Goal: Task Accomplishment & Management: Use online tool/utility

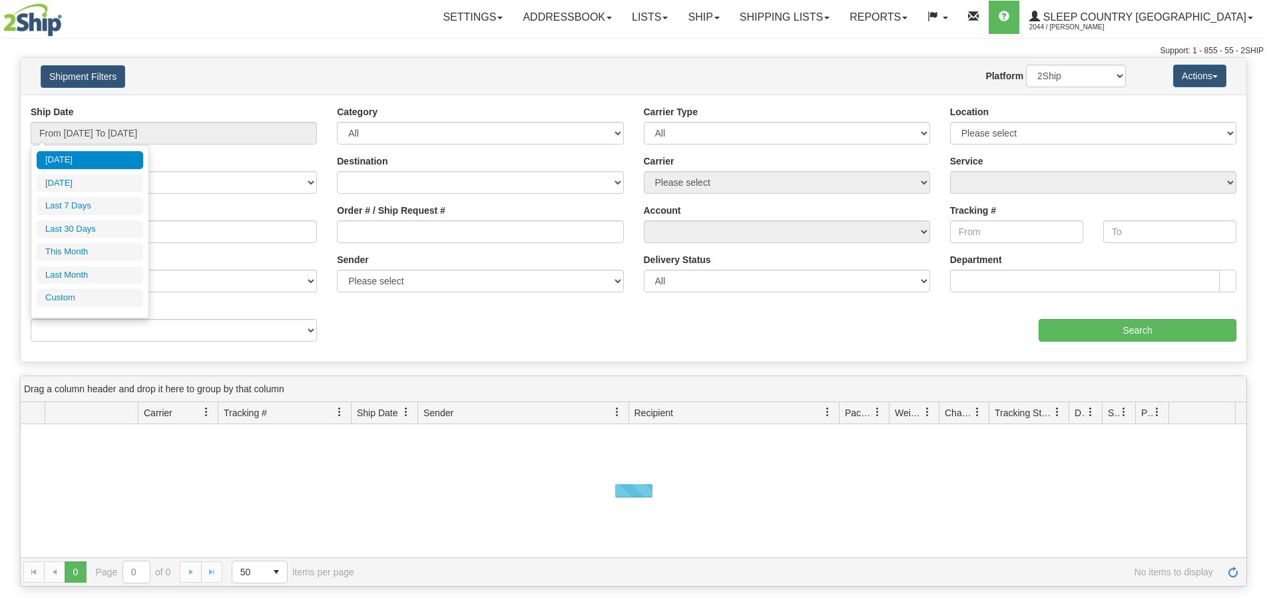
click at [79, 231] on li "Last 30 Days" at bounding box center [90, 229] width 106 height 18
type input "From [DATE] To [DATE]"
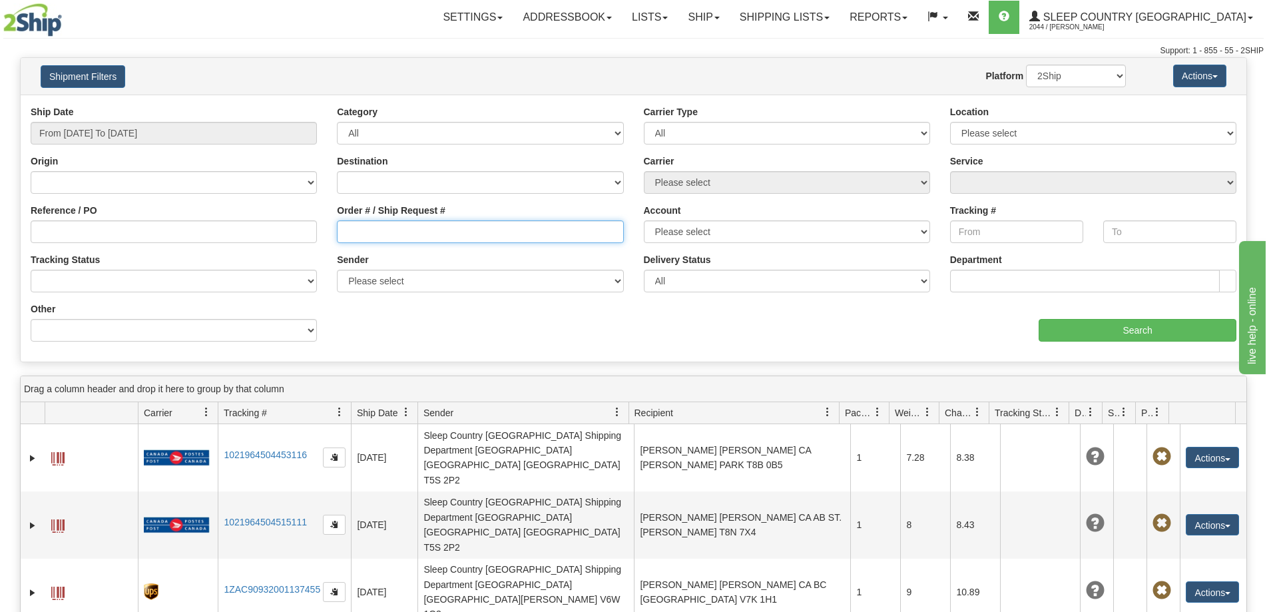
click at [386, 229] on input "Order # / Ship Request #" at bounding box center [480, 231] width 286 height 23
type input "105568"
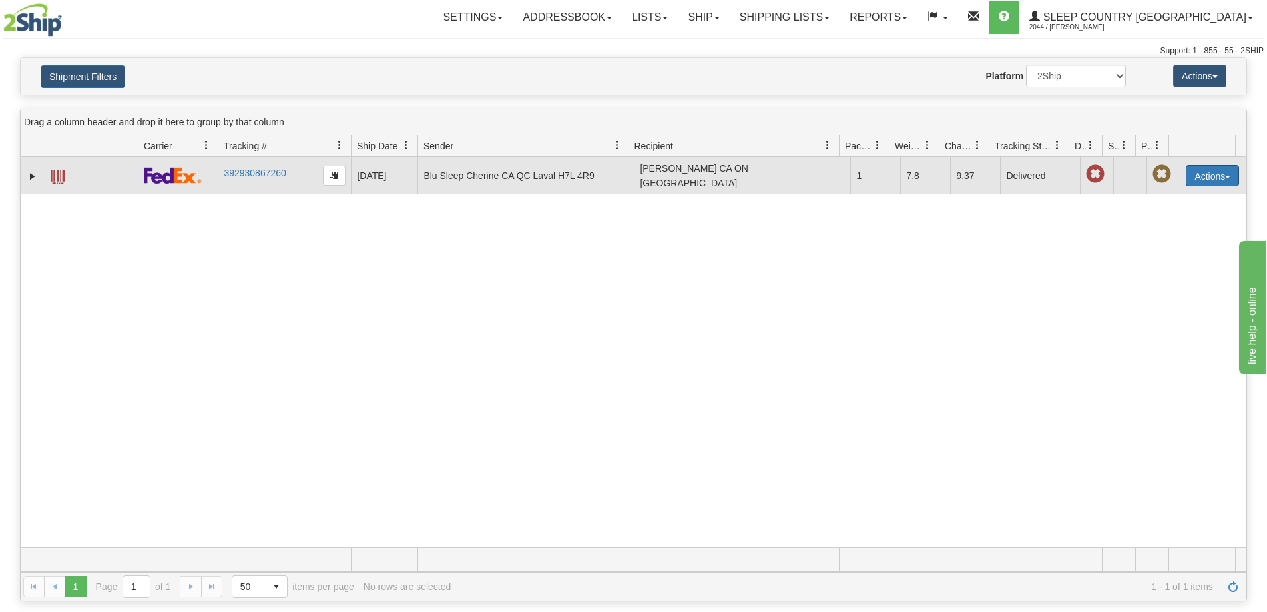
click at [1193, 178] on button "Actions" at bounding box center [1211, 175] width 53 height 21
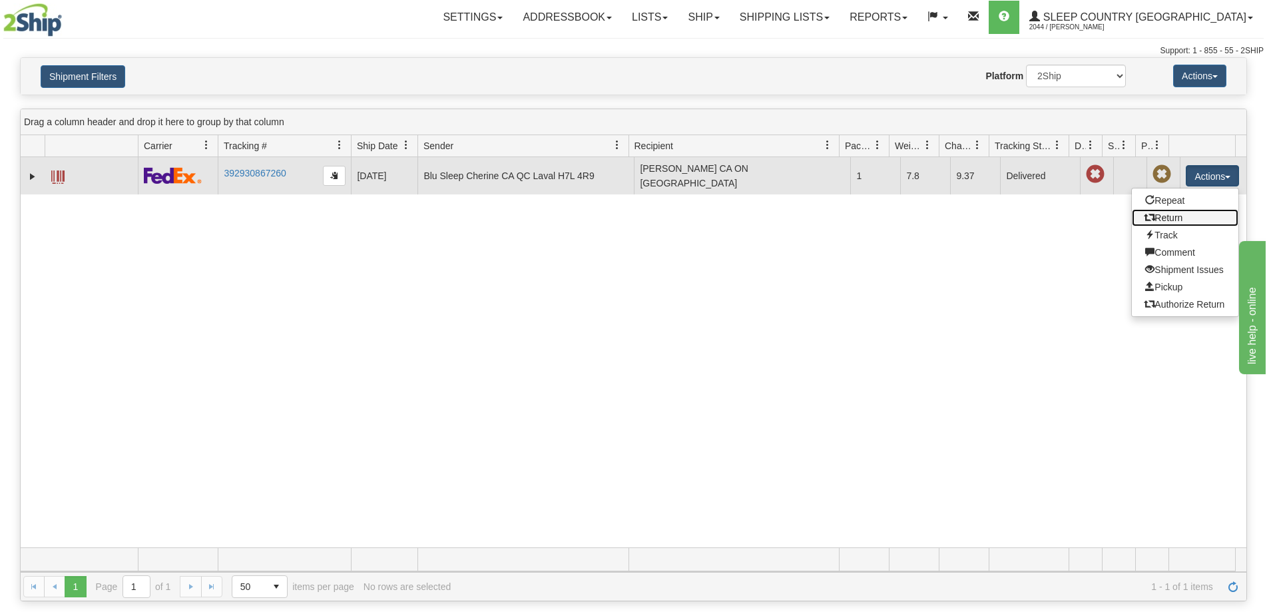
click at [1169, 223] on link "Return" at bounding box center [1185, 217] width 106 height 17
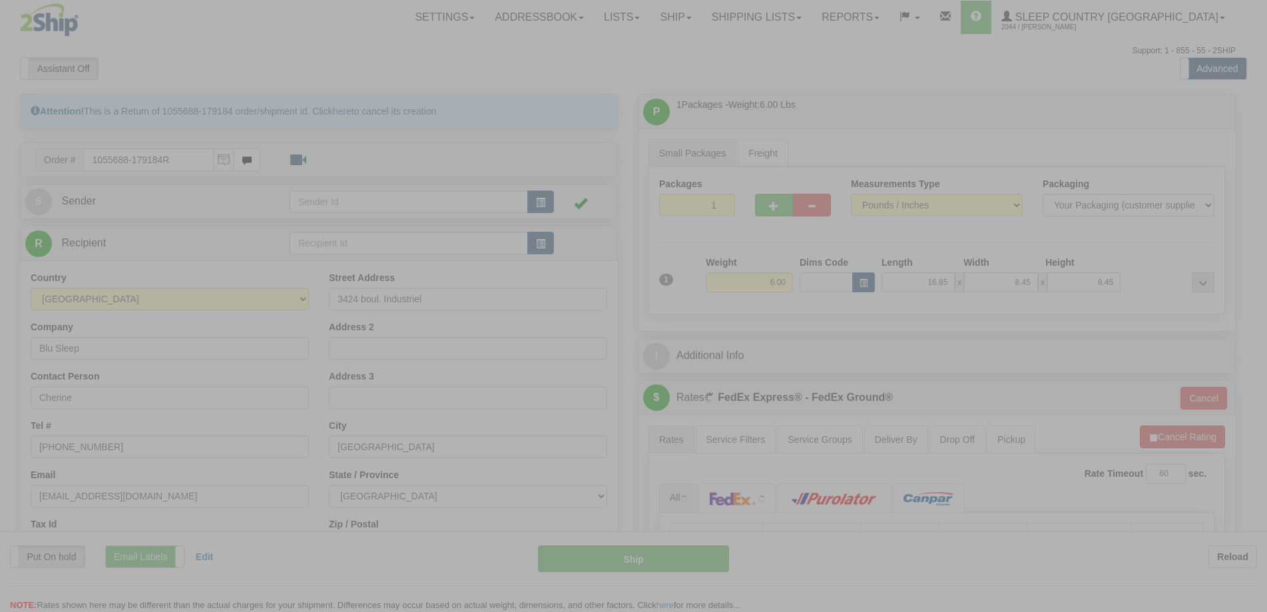
type input "92"
type input "15:24"
type input "16:00"
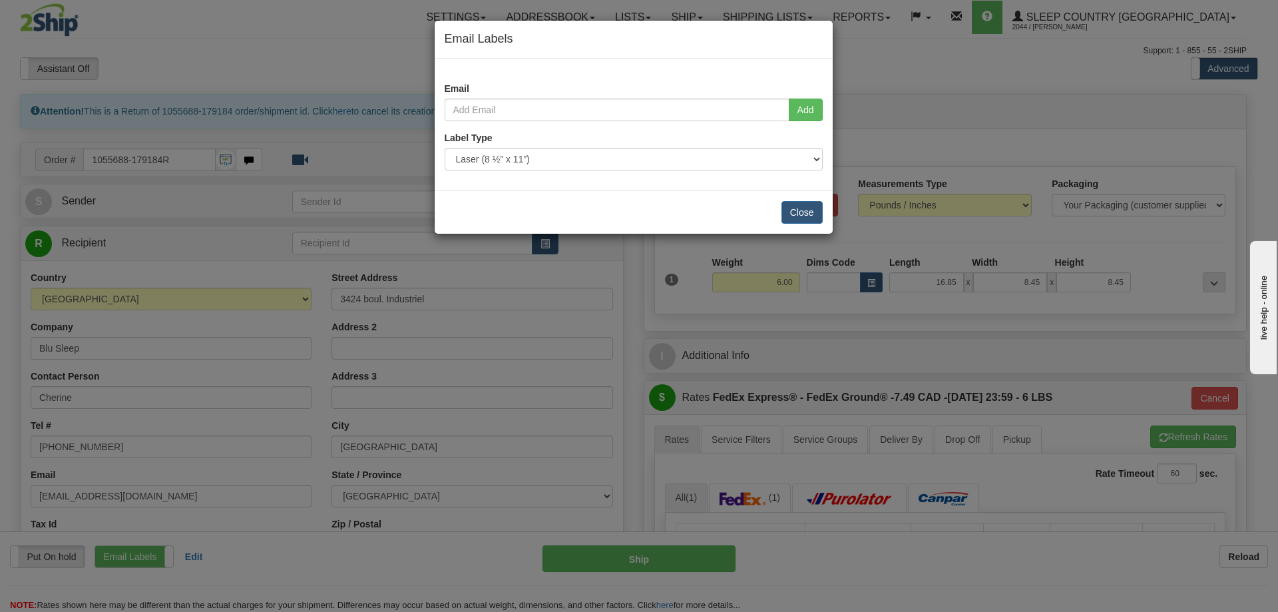
click at [219, 288] on div "Email Labels Email Add Label Type Use Default Laser (8 ½” x 11”) Thermal (4” x …" at bounding box center [639, 306] width 1278 height 612
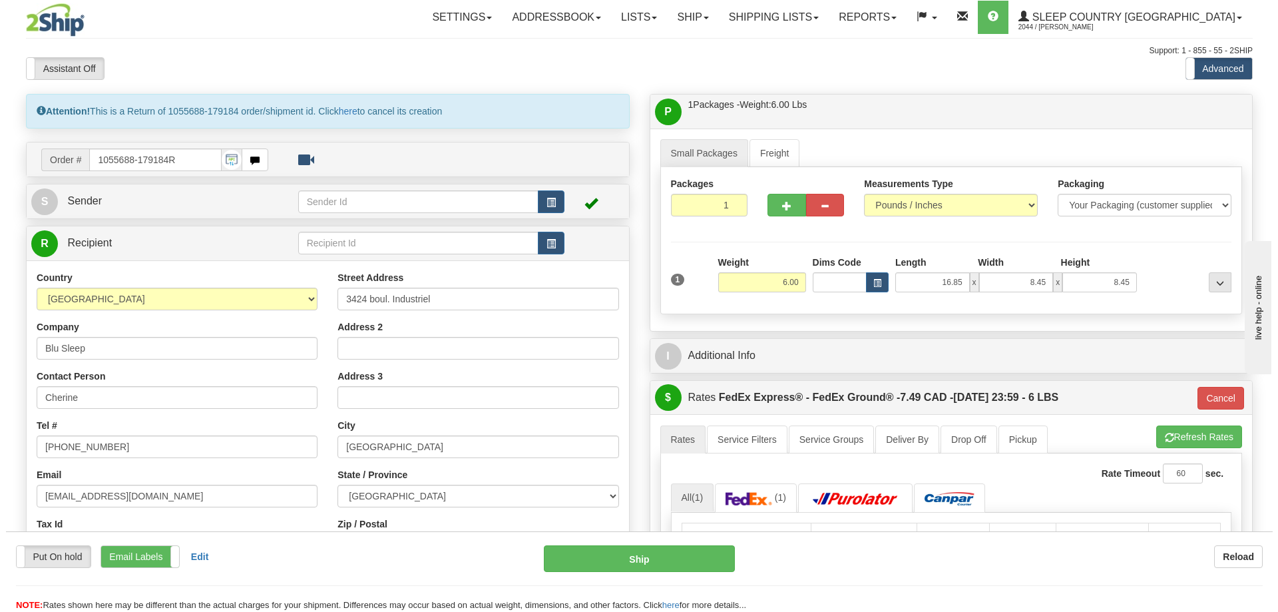
scroll to position [67, 0]
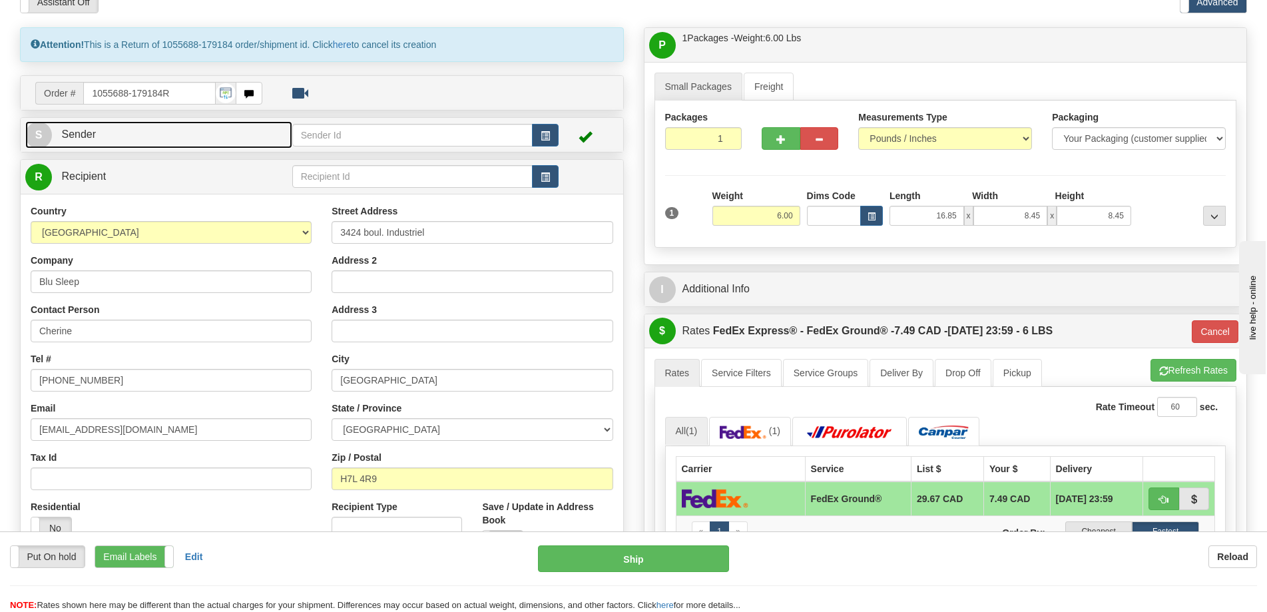
click at [185, 138] on link "S Sender" at bounding box center [158, 134] width 267 height 27
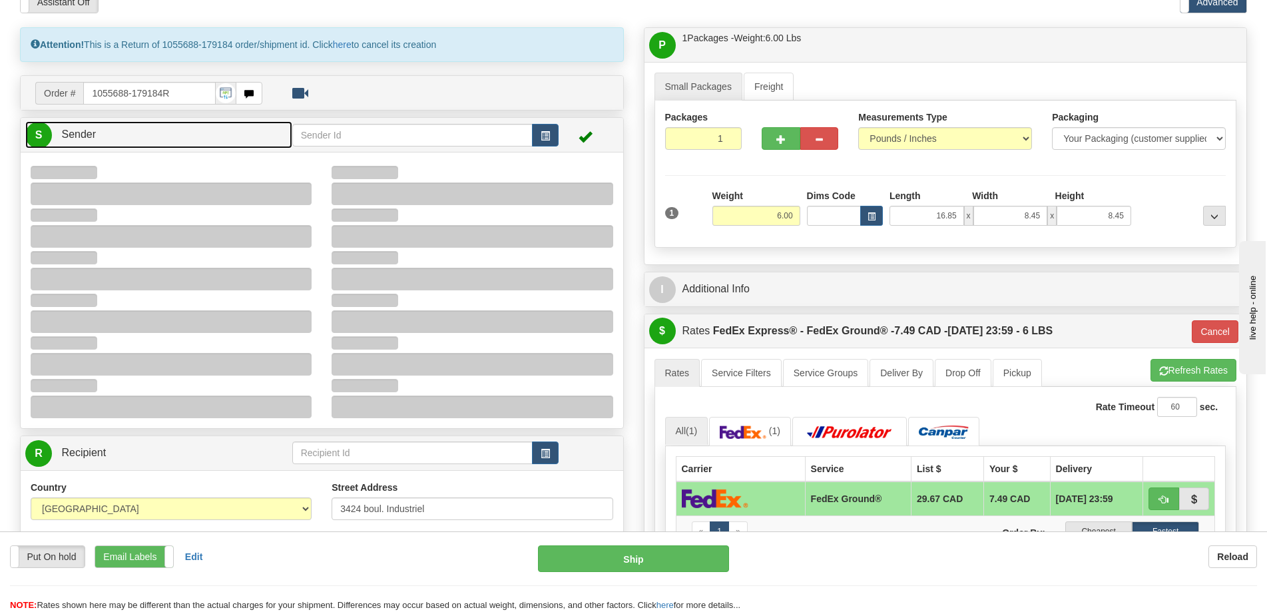
type input "14:58"
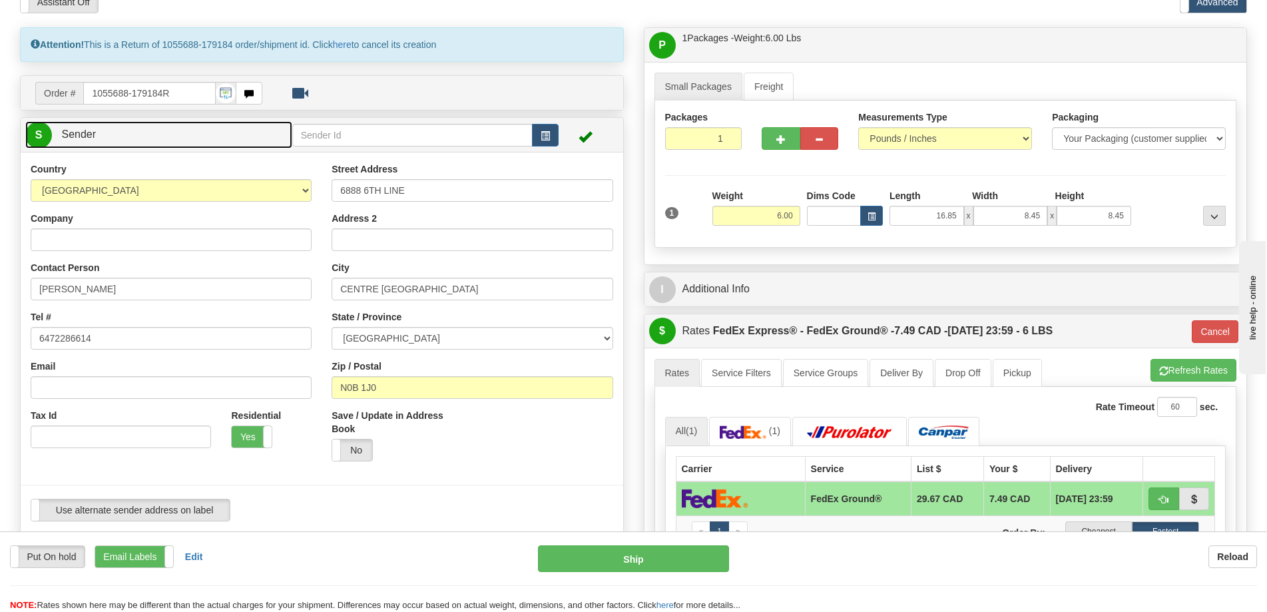
click at [185, 138] on link "S Sender" at bounding box center [158, 134] width 267 height 27
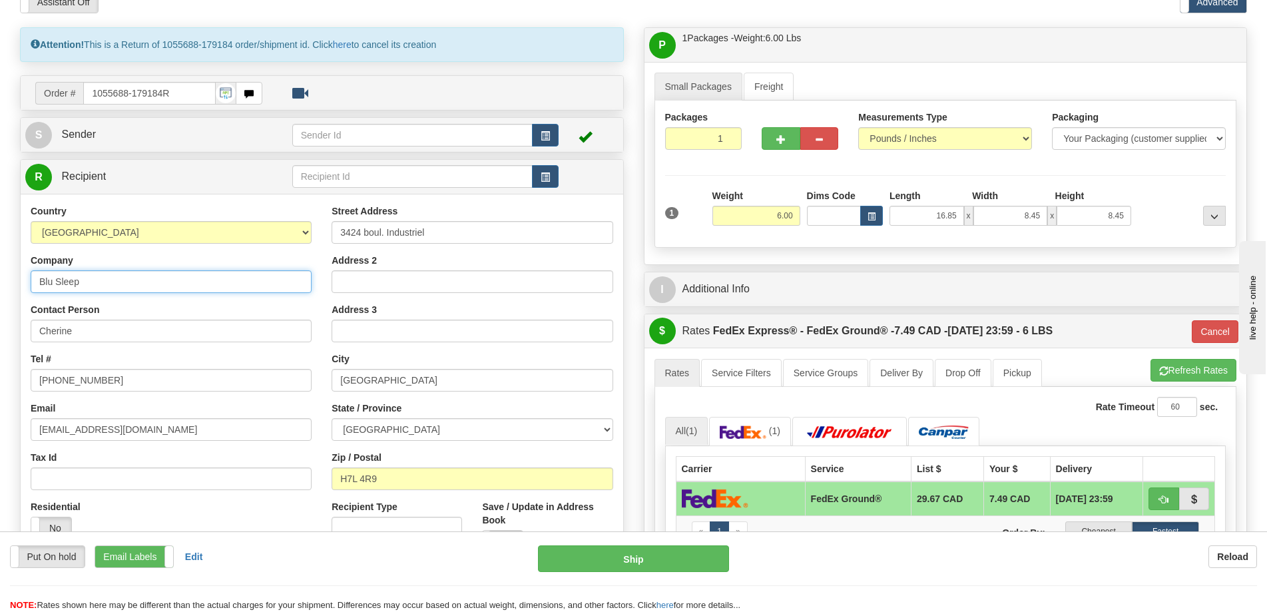
drag, startPoint x: 98, startPoint y: 290, endPoint x: 0, endPoint y: 275, distance: 98.9
click at [0, 275] on div "Toggle navigation Settings Shipping Preferences Fields Preferences New" at bounding box center [633, 444] width 1267 height 1022
type input "Sleep Country [GEOGRAPHIC_DATA]"
drag, startPoint x: 87, startPoint y: 331, endPoint x: 0, endPoint y: 319, distance: 87.3
click at [0, 319] on div "Toggle navigation Settings Shipping Preferences Fields Preferences New" at bounding box center [633, 444] width 1267 height 1022
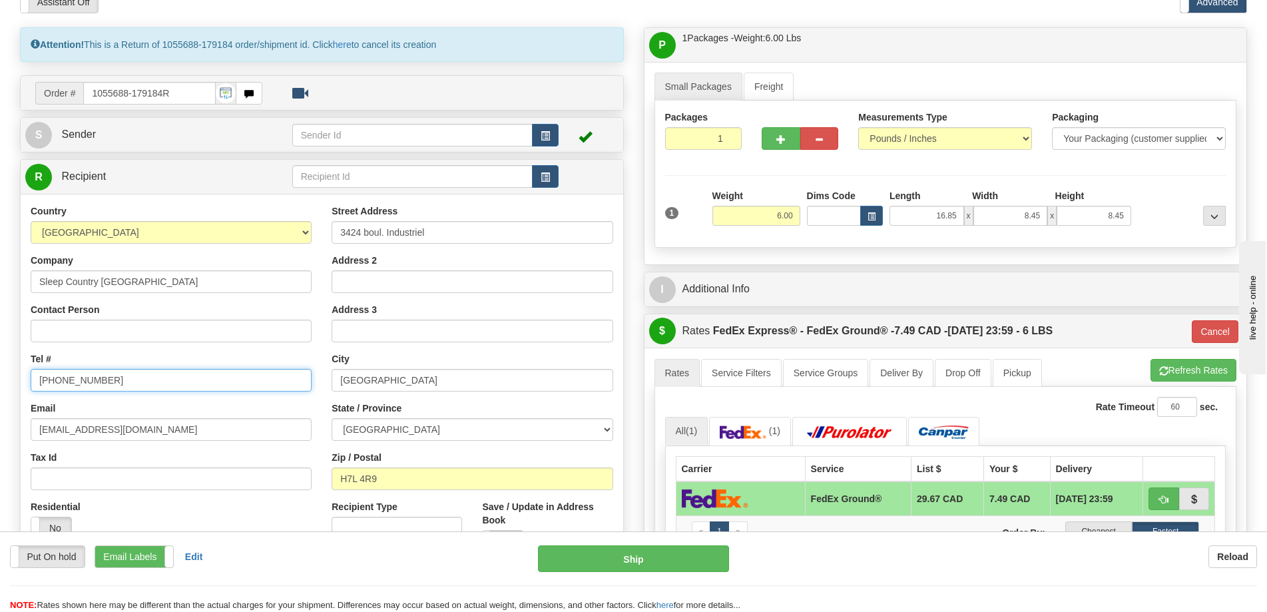
drag, startPoint x: 48, startPoint y: 384, endPoint x: 0, endPoint y: 384, distance: 47.9
click at [0, 384] on div "Toggle navigation Settings Shipping Preferences Fields Preferences New" at bounding box center [633, 444] width 1267 height 1022
type input "1-888-753-3788"
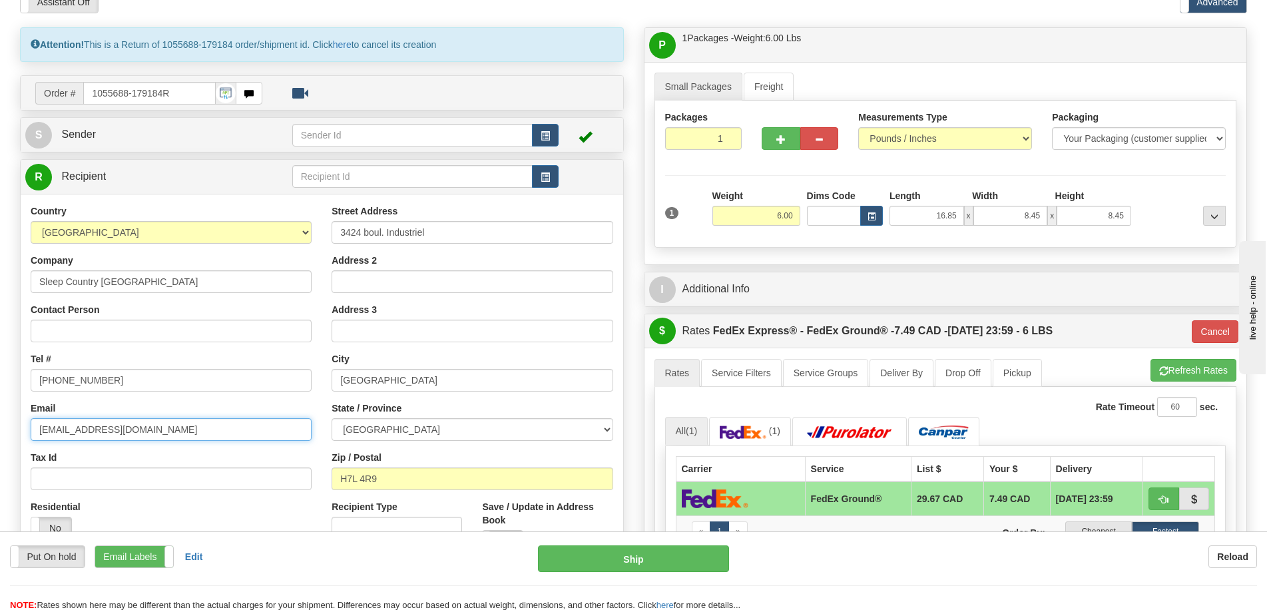
drag, startPoint x: 76, startPoint y: 428, endPoint x: 0, endPoint y: 428, distance: 75.9
click at [0, 428] on div "Toggle navigation Settings Shipping Preferences Fields Preferences New" at bounding box center [633, 444] width 1267 height 1022
type input "cs@support.sleepcountry.ca"
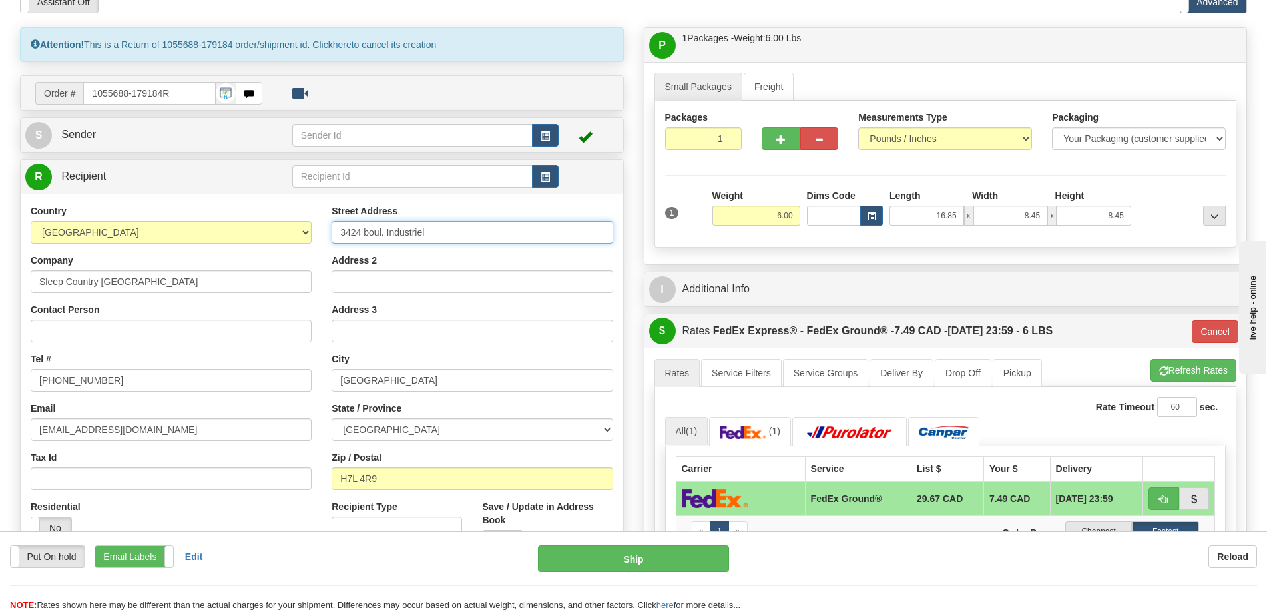
drag, startPoint x: 339, startPoint y: 232, endPoint x: 302, endPoint y: 230, distance: 37.3
click at [302, 230] on div "Country AFGHANISTAN ALAND ISLANDS ALBANIA ALGERIA AMERICAN SAMOA ANDORRA ANGOLA…" at bounding box center [322, 383] width 602 height 358
drag, startPoint x: 361, startPoint y: 234, endPoint x: 376, endPoint y: 272, distance: 41.5
click at [361, 234] on input "Street Address" at bounding box center [471, 232] width 281 height 23
paste input "520 COLLEGE ST EAST"
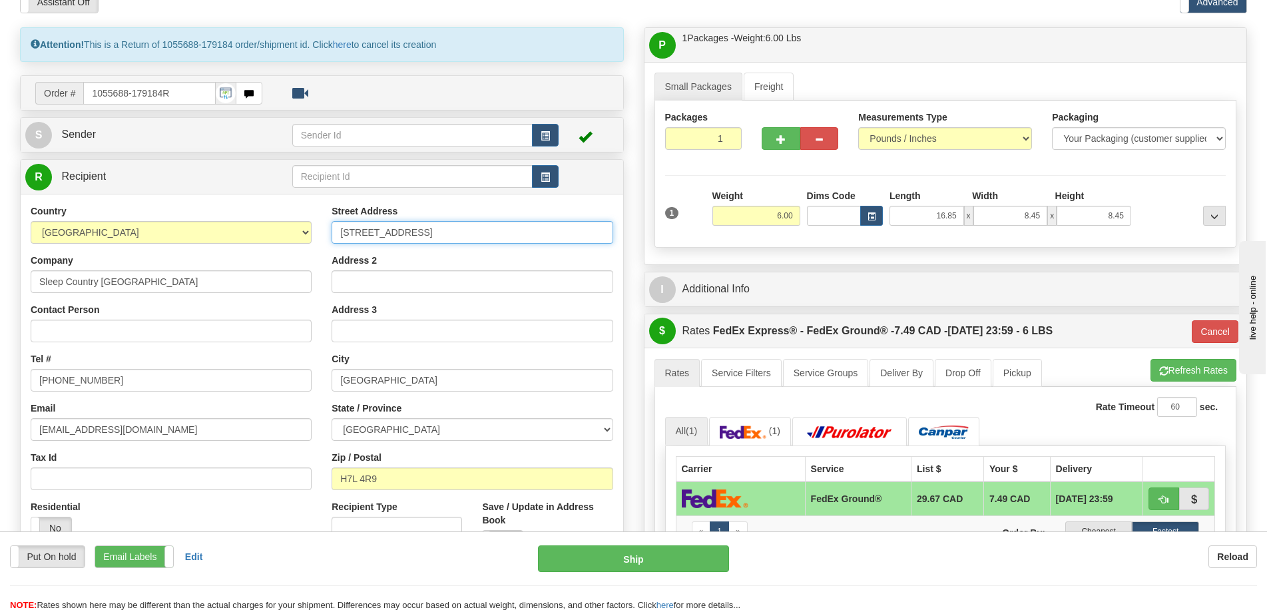
type input "520 COLLEGE ST EAST"
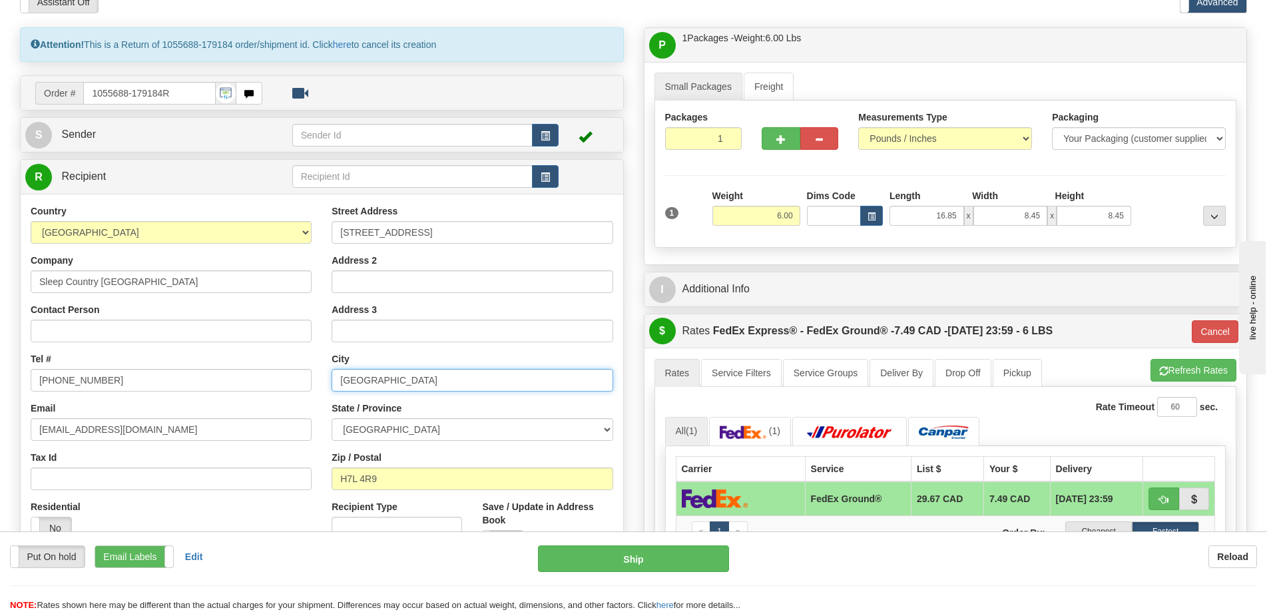
drag, startPoint x: 365, startPoint y: 379, endPoint x: 304, endPoint y: 381, distance: 61.3
click at [304, 381] on div "Country AFGHANISTAN ALAND ISLANDS ALBANIA ALGERIA AMERICAN SAMOA ANDORRA ANGOLA…" at bounding box center [322, 383] width 602 height 358
type input "Belleville"
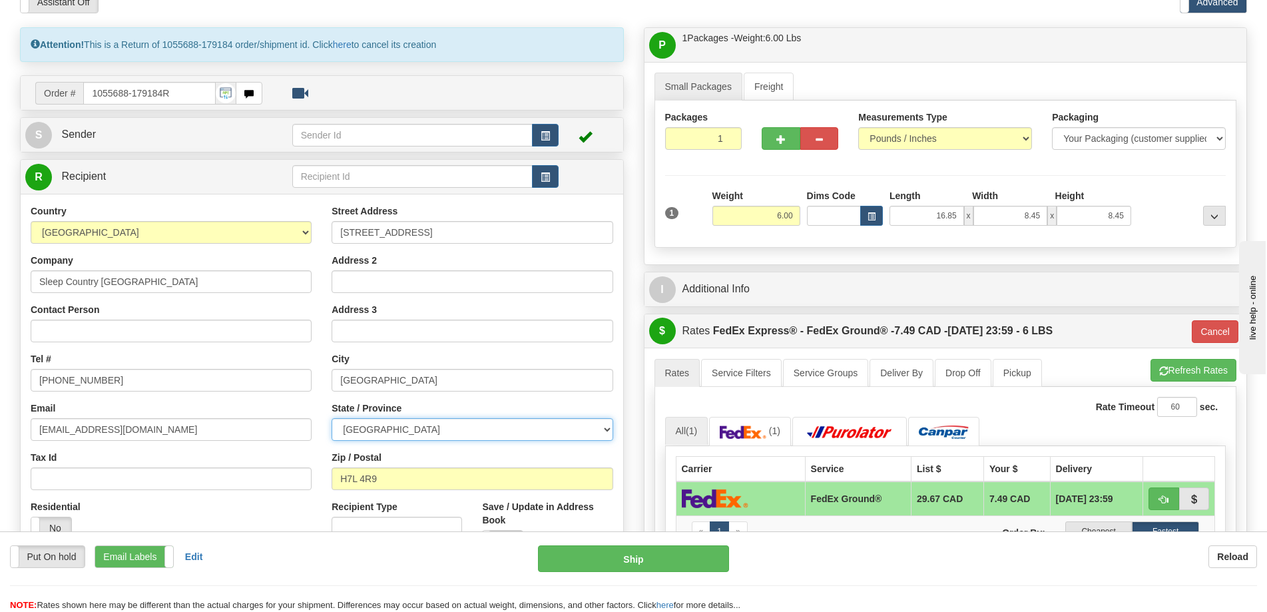
select select "ON"
type input "L"
type input "K8N 4Z6"
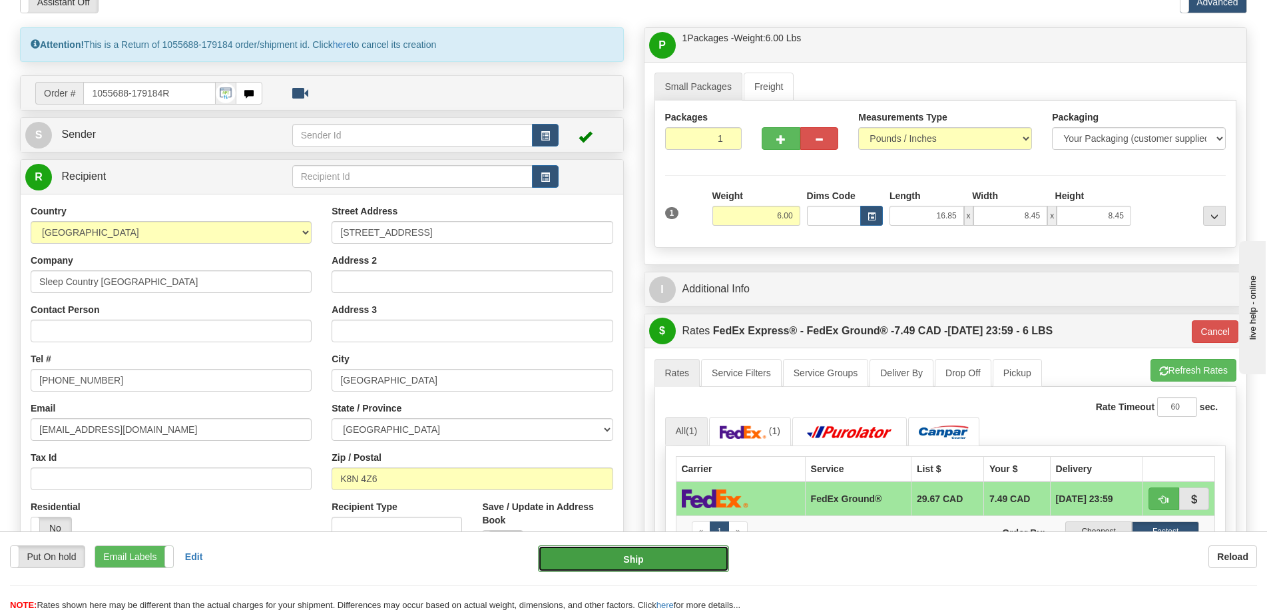
click at [629, 557] on button "Ship" at bounding box center [633, 558] width 191 height 27
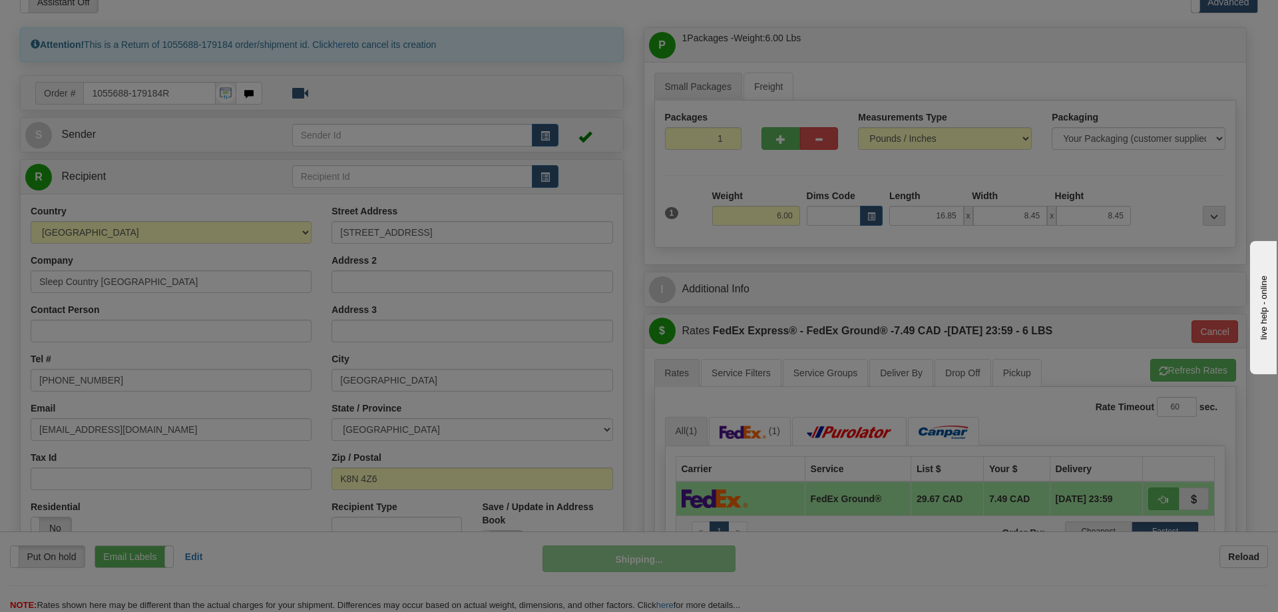
type input "92"
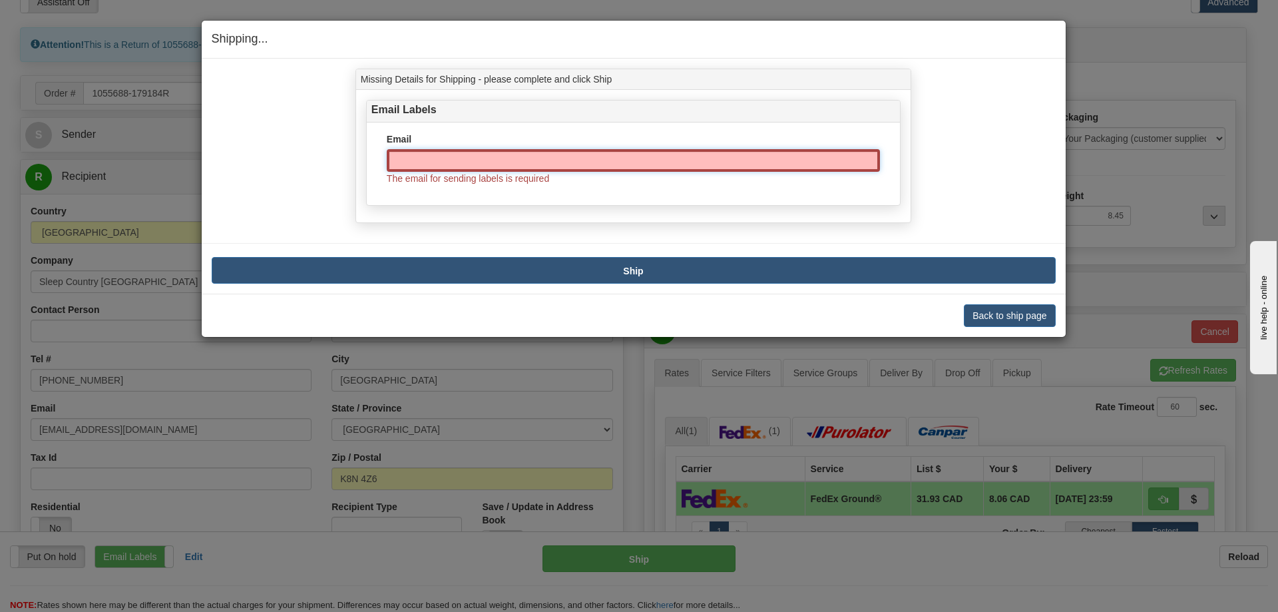
click at [428, 165] on input "Email" at bounding box center [633, 160] width 493 height 23
paste input "birwin942@gmail.com"
click at [417, 162] on input "birwin942@gmail.com" at bounding box center [633, 160] width 493 height 23
type input "birwin942@gmail.com"
click at [674, 271] on button "Ship" at bounding box center [634, 270] width 844 height 27
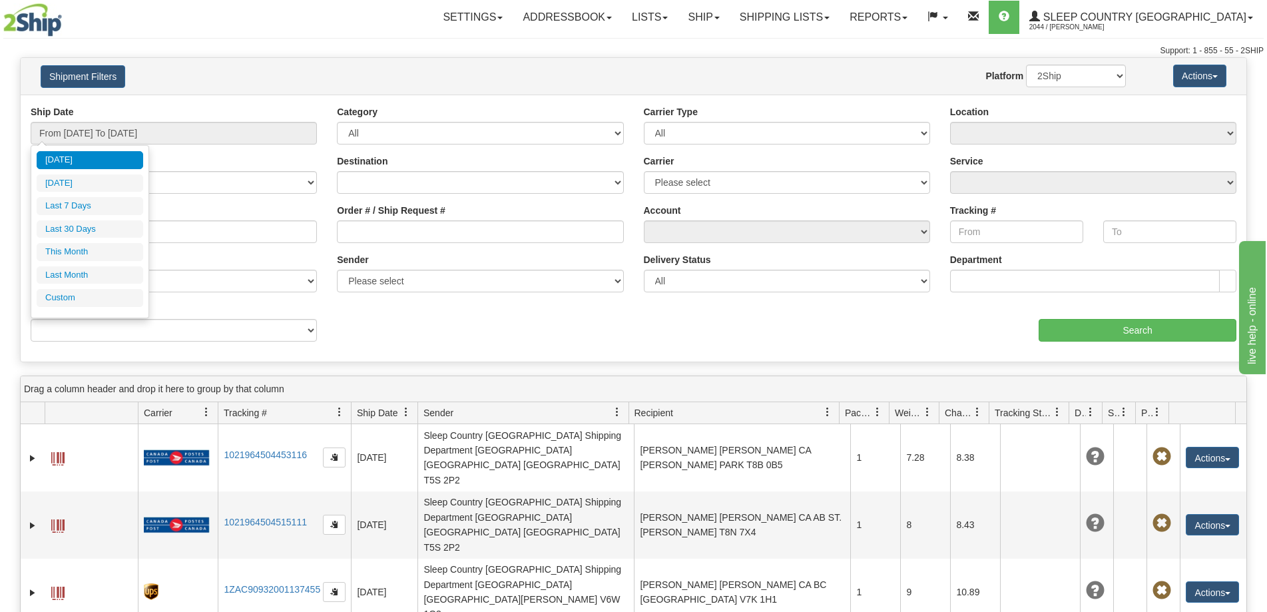
click at [91, 228] on li "Last 30 Days" at bounding box center [90, 229] width 106 height 18
type input "From [DATE] To [DATE]"
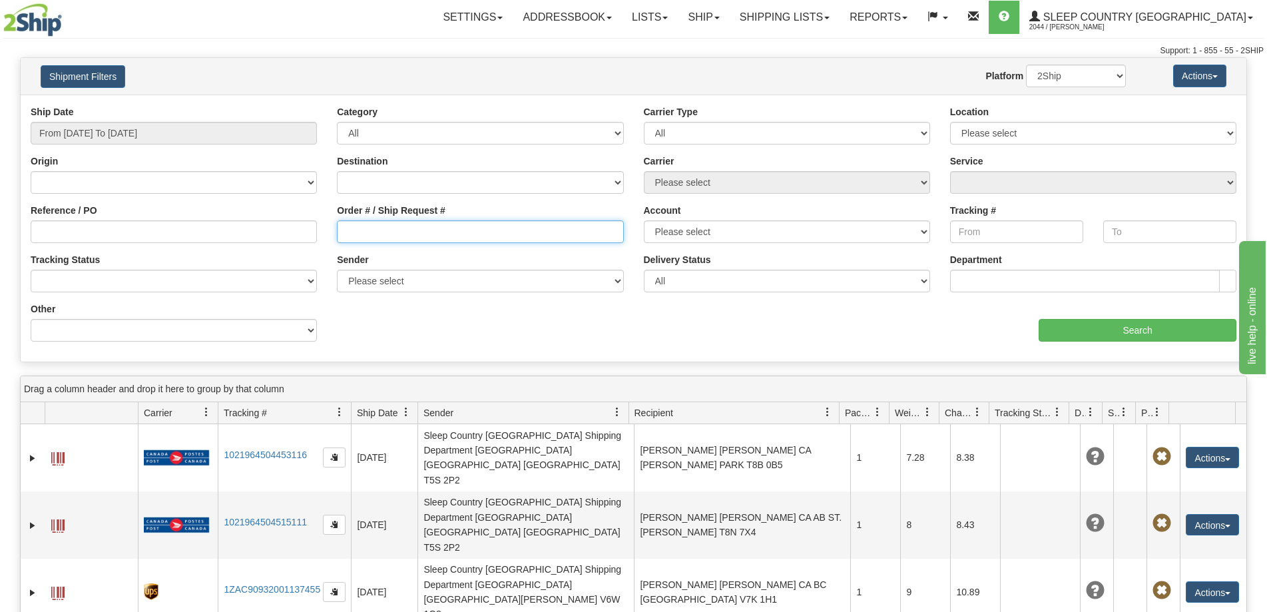
click at [497, 236] on input "Order # / Ship Request #" at bounding box center [480, 231] width 286 height 23
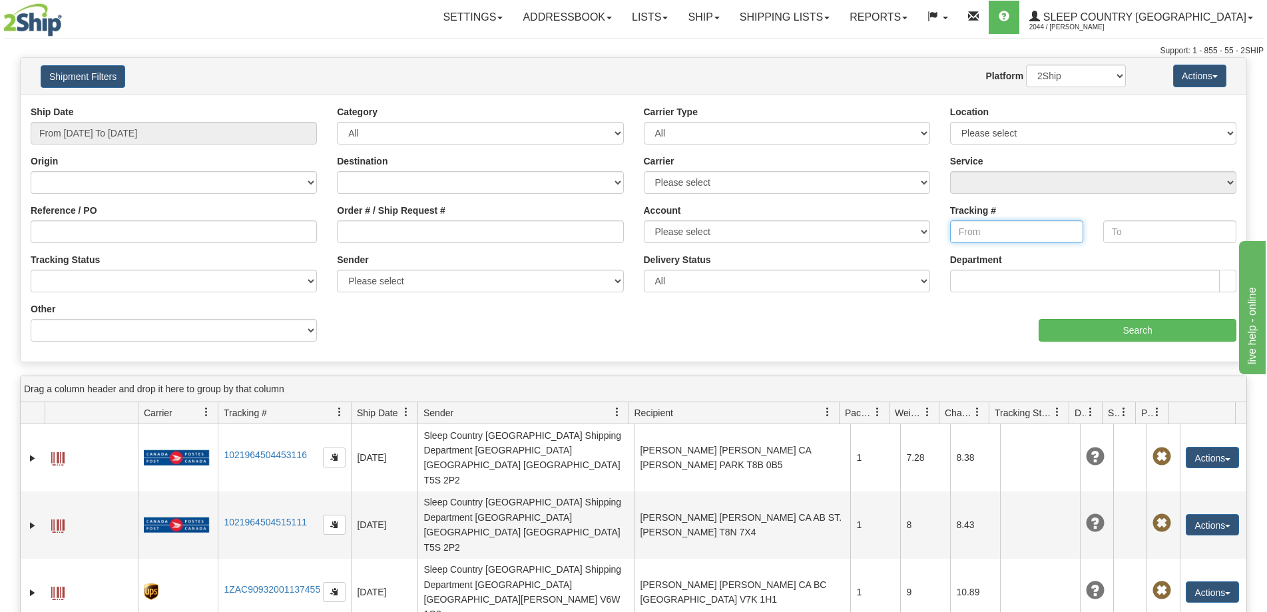
click at [975, 226] on input "Tracking #" at bounding box center [1016, 231] width 133 height 23
type input "392483810113"
click at [1089, 324] on input "Search" at bounding box center [1137, 330] width 198 height 23
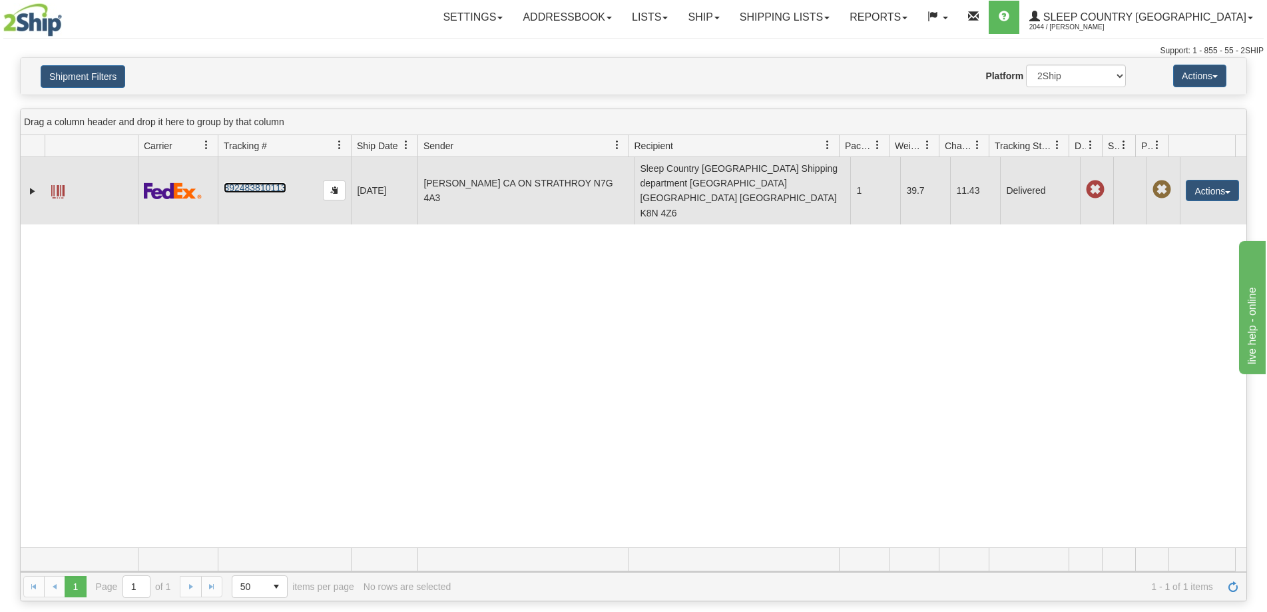
click at [248, 182] on link "392483810113" at bounding box center [255, 187] width 62 height 11
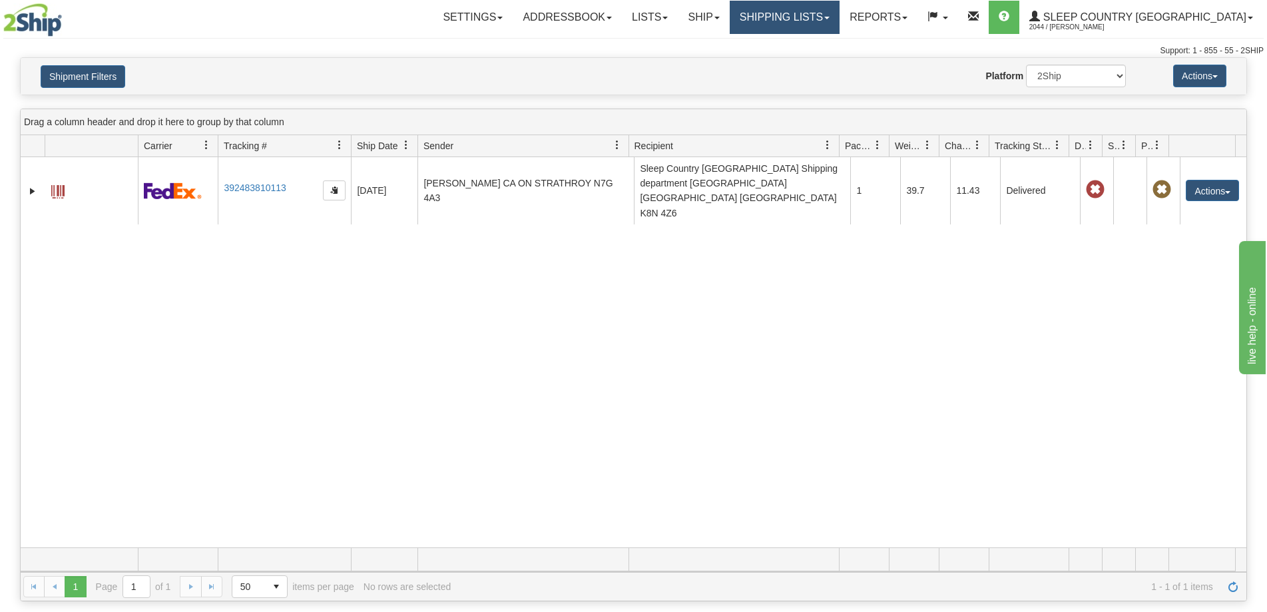
click at [839, 19] on link "Shipping lists" at bounding box center [784, 17] width 110 height 33
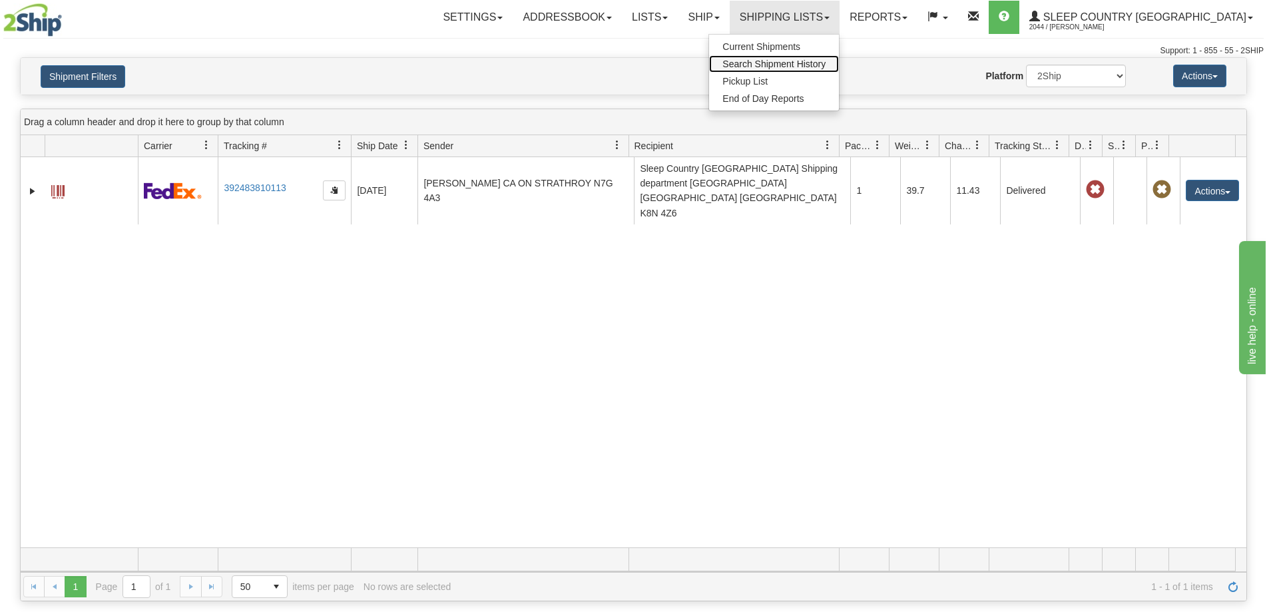
click at [839, 57] on link "Search Shipment History" at bounding box center [774, 63] width 130 height 17
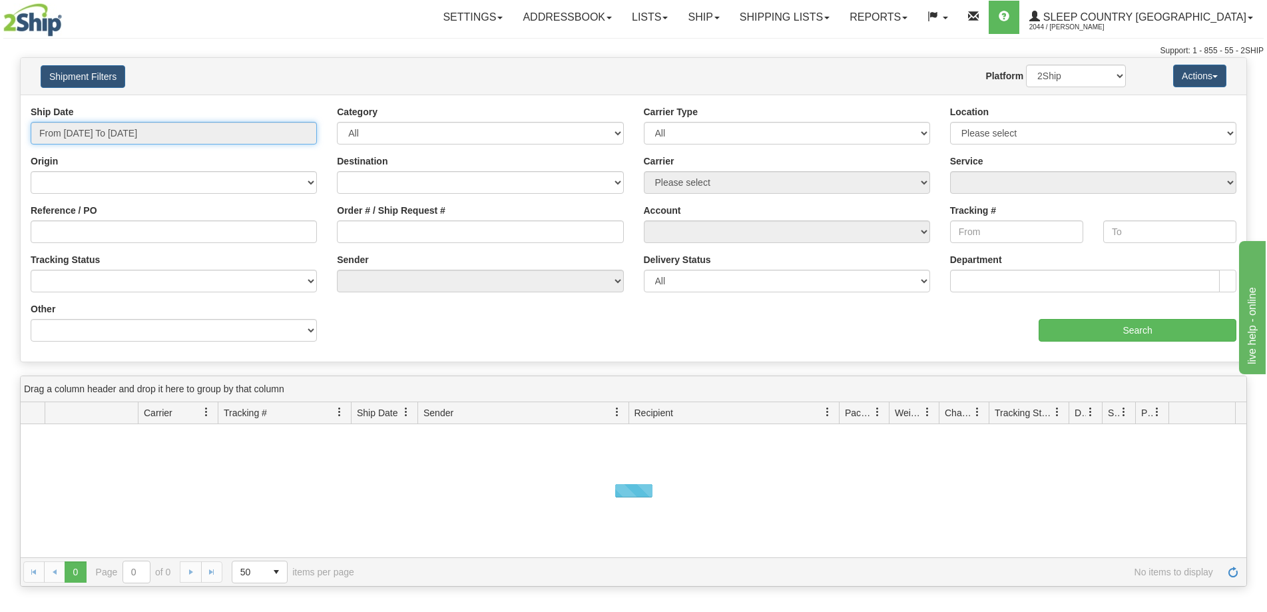
click at [94, 130] on input "From [DATE] To [DATE]" at bounding box center [174, 133] width 286 height 23
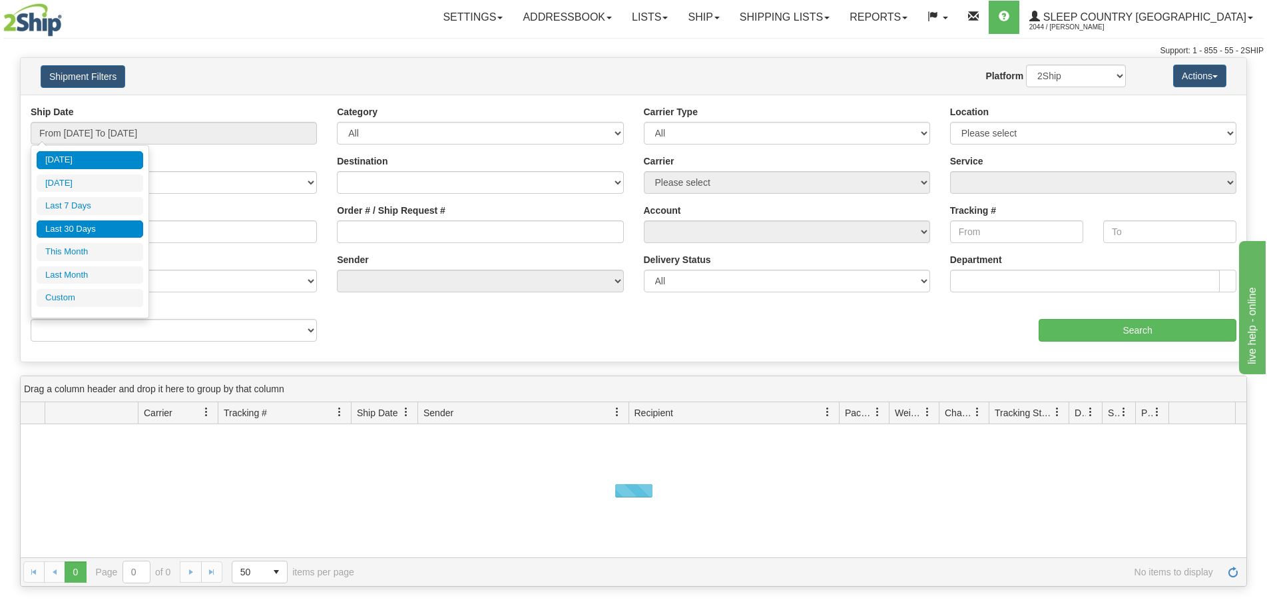
click at [78, 231] on li "Last 30 Days" at bounding box center [90, 229] width 106 height 18
type input "From [DATE] To [DATE]"
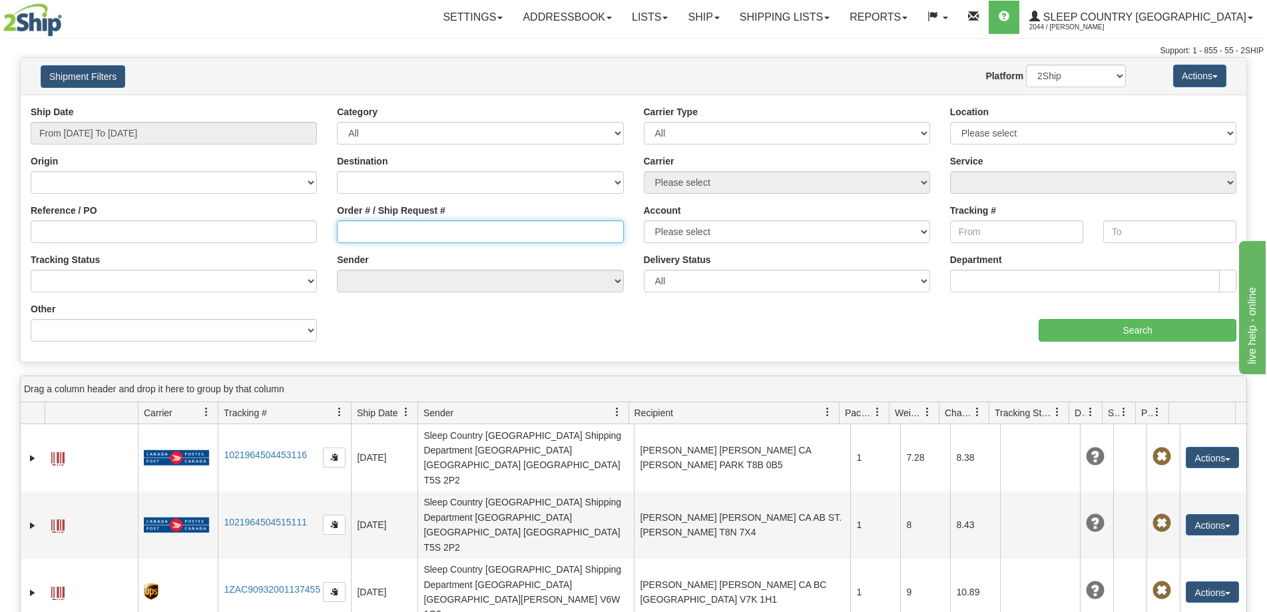
click at [382, 242] on input "Order # / Ship Request #" at bounding box center [480, 231] width 286 height 23
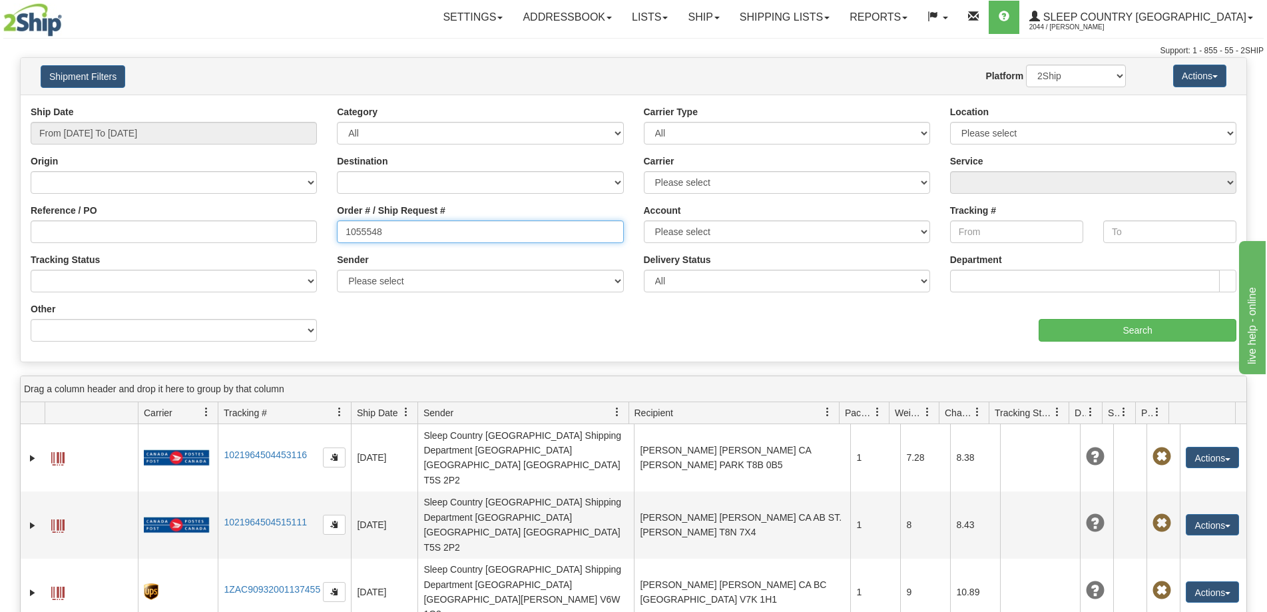
type input "1055548"
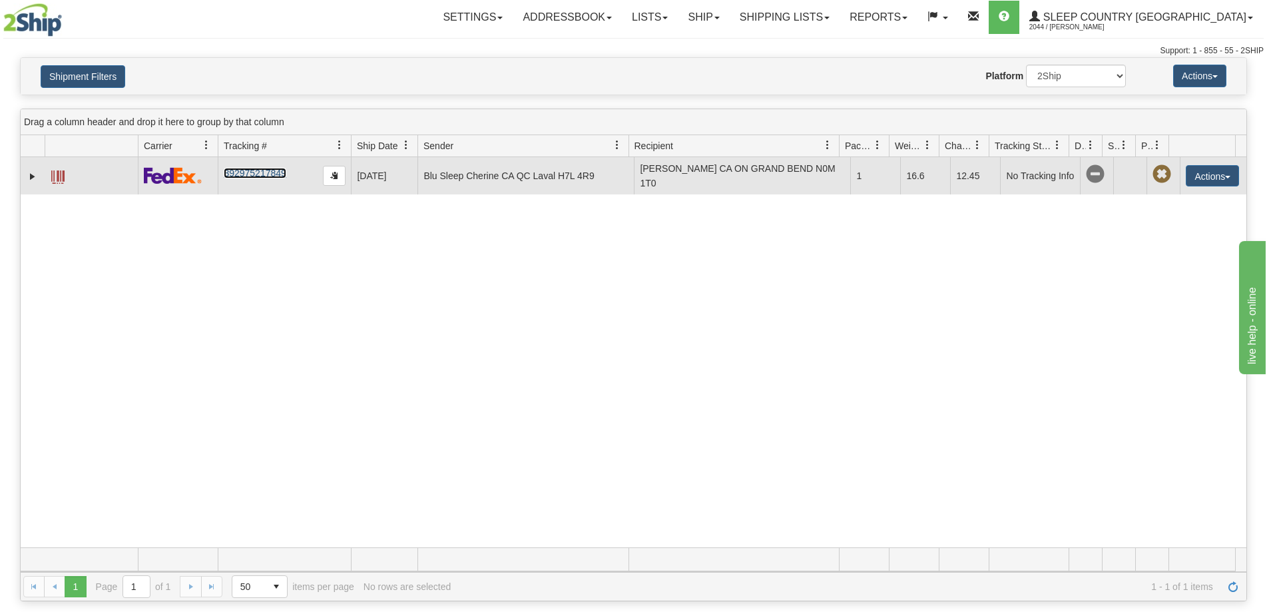
click at [260, 174] on link "392975217849" at bounding box center [255, 173] width 62 height 11
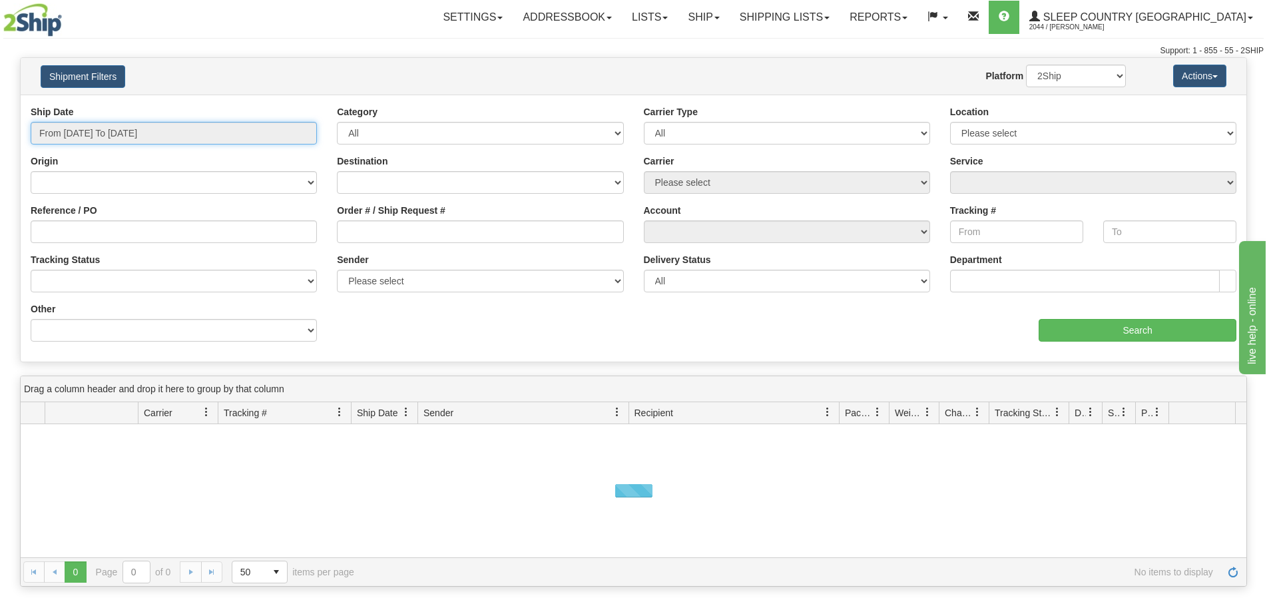
click at [101, 131] on input "From [DATE] To [DATE]" at bounding box center [174, 133] width 286 height 23
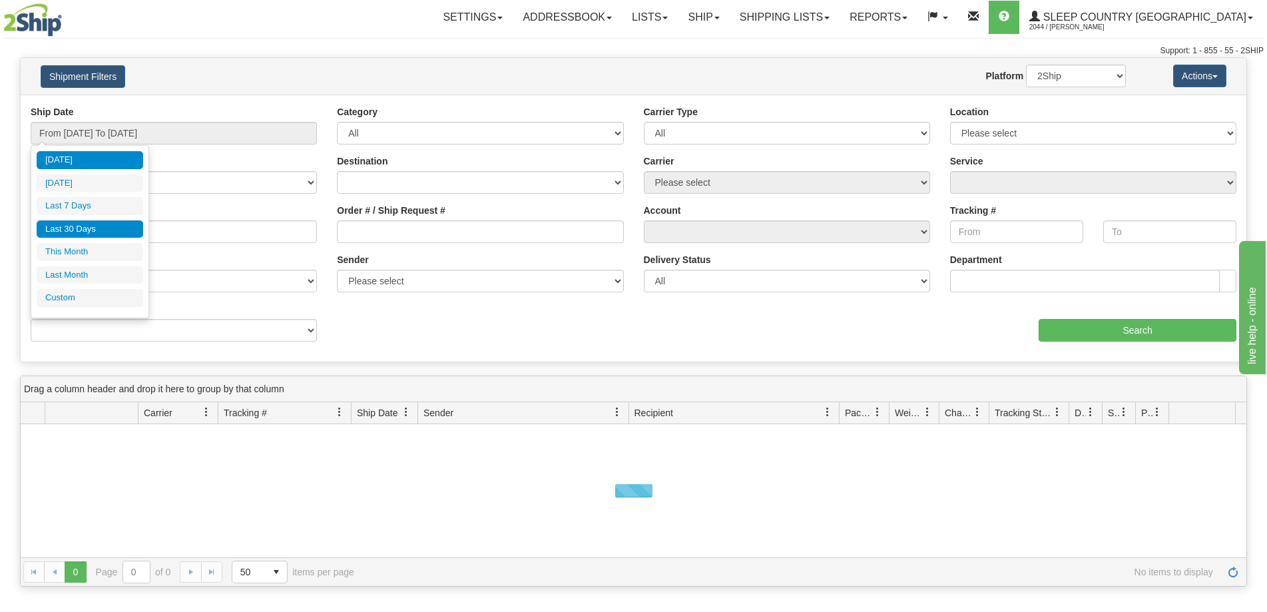
click at [77, 230] on li "Last 30 Days" at bounding box center [90, 229] width 106 height 18
type input "From [DATE] To [DATE]"
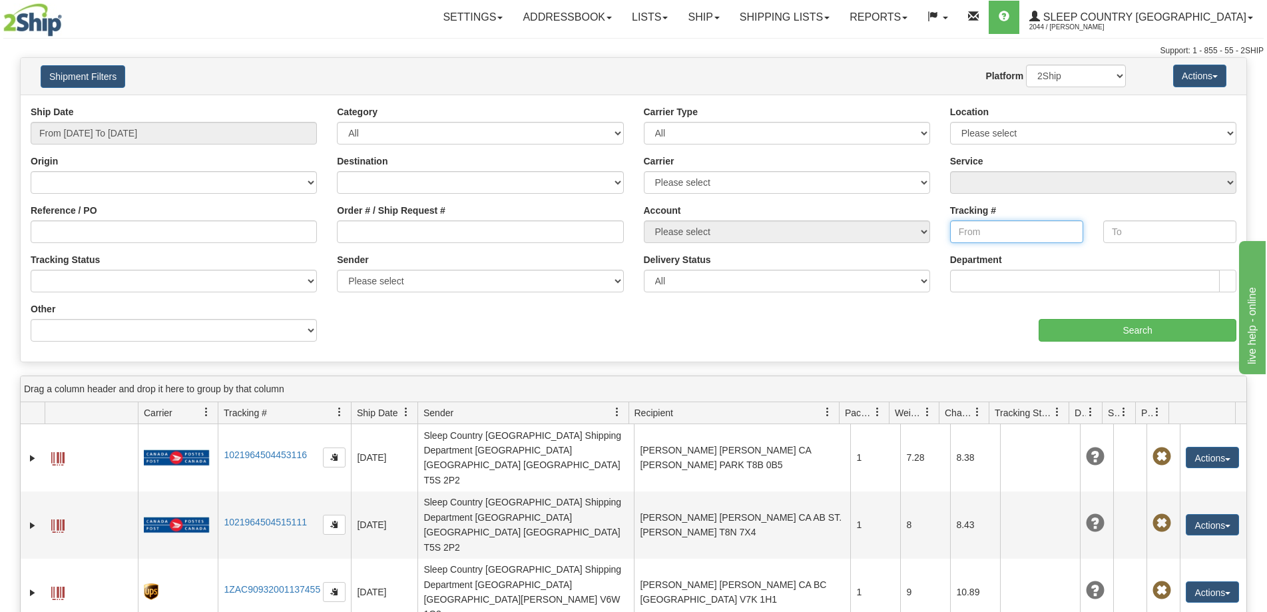
click at [958, 233] on input "Tracking #" at bounding box center [1016, 231] width 133 height 23
type input "392483810113"
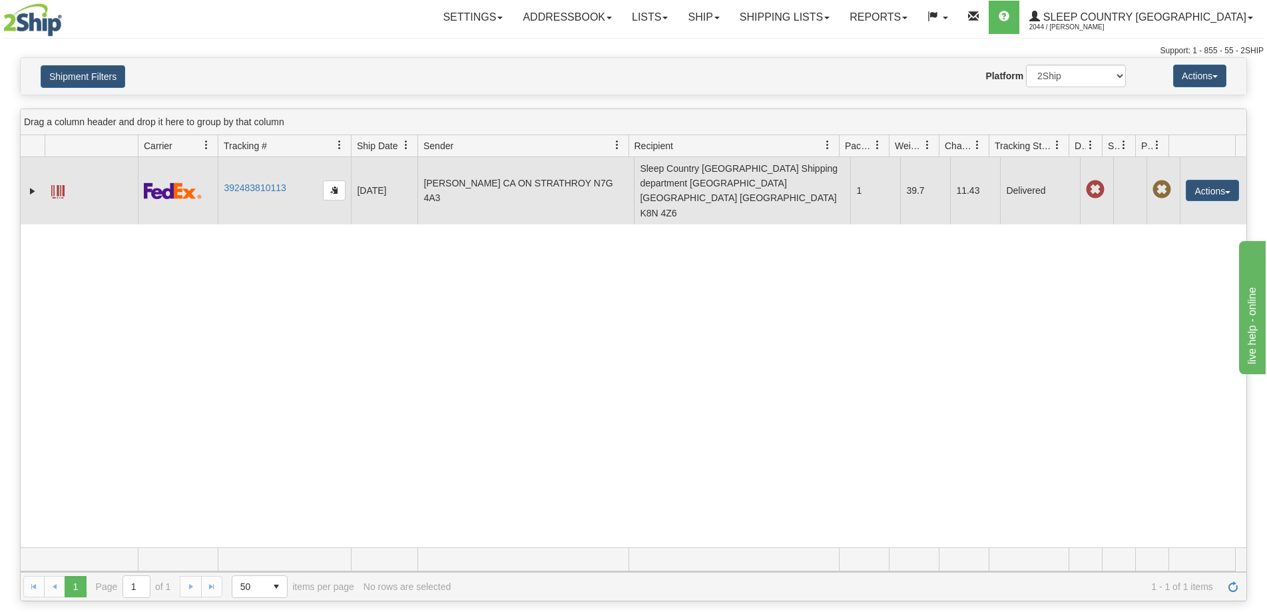
drag, startPoint x: 291, startPoint y: 173, endPoint x: 220, endPoint y: 173, distance: 71.2
click at [220, 173] on td "392483810113" at bounding box center [284, 190] width 133 height 67
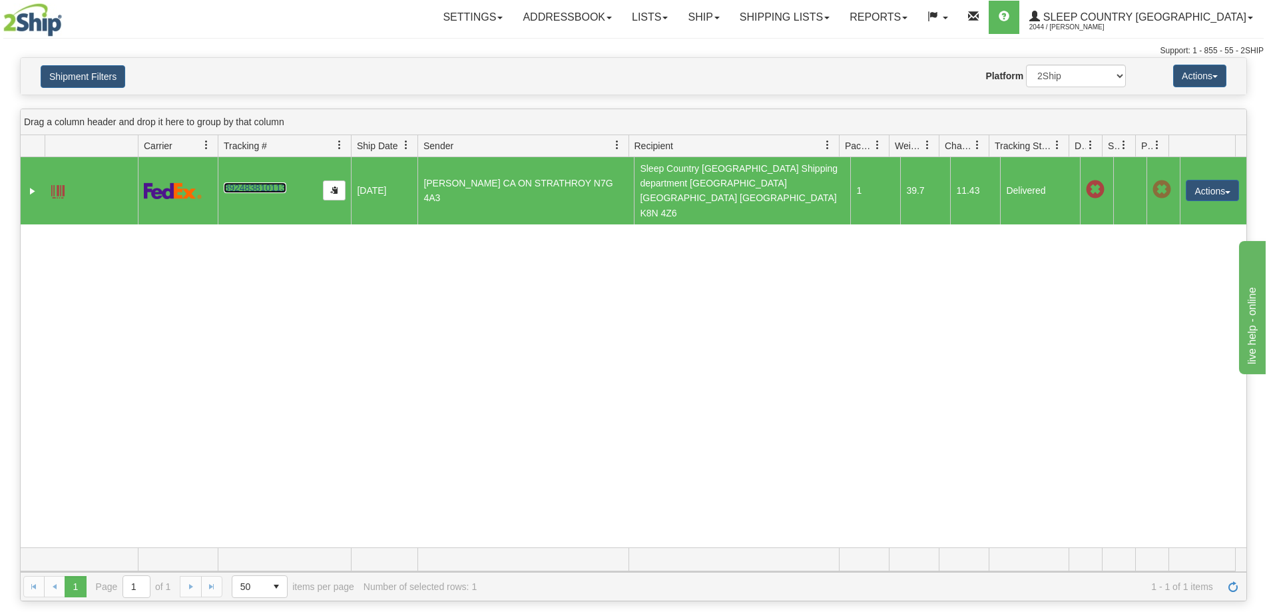
click at [261, 182] on link "392483810113" at bounding box center [255, 187] width 62 height 11
